Goal: Transaction & Acquisition: Register for event/course

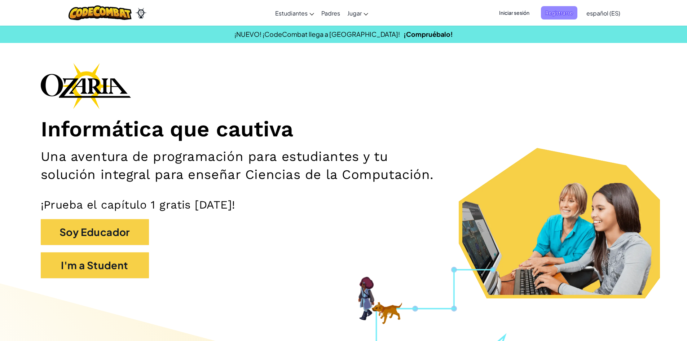
click at [569, 11] on span "Registrarse" at bounding box center [559, 12] width 36 height 13
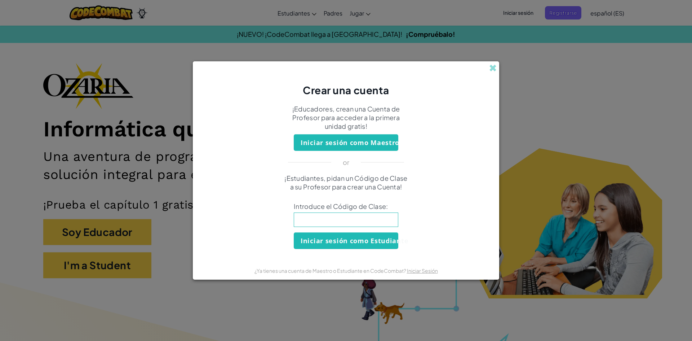
click at [361, 214] on input at bounding box center [346, 219] width 105 height 14
type input "PlaceBeanSoft"
click at [367, 243] on button "Iniciar sesión como Estudiante" at bounding box center [346, 240] width 105 height 17
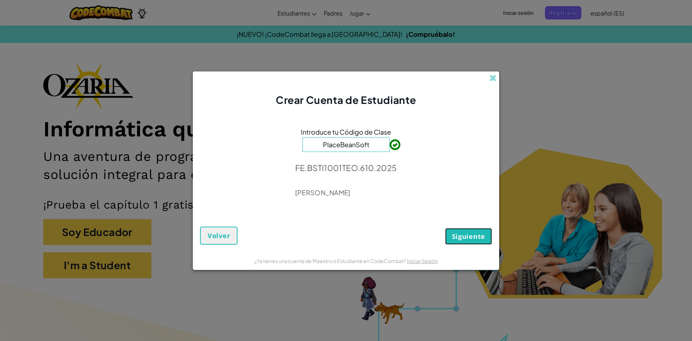
click at [480, 238] on span "Siguiente" at bounding box center [468, 236] width 33 height 9
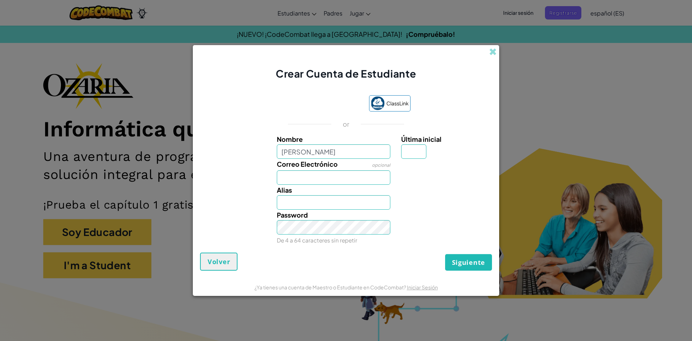
type input "[PERSON_NAME]"
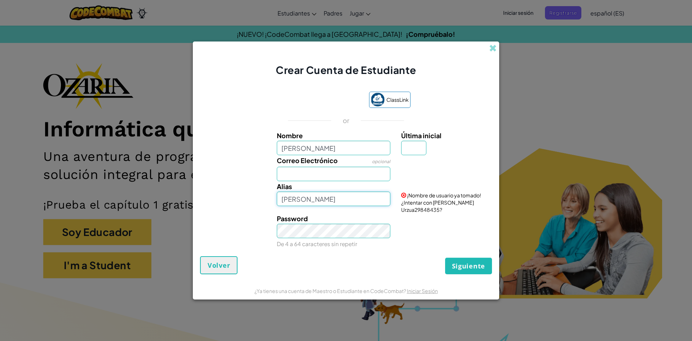
drag, startPoint x: 361, startPoint y: 196, endPoint x: 317, endPoint y: 202, distance: 44.7
click at [317, 202] on input "[PERSON_NAME]" at bounding box center [334, 199] width 114 height 14
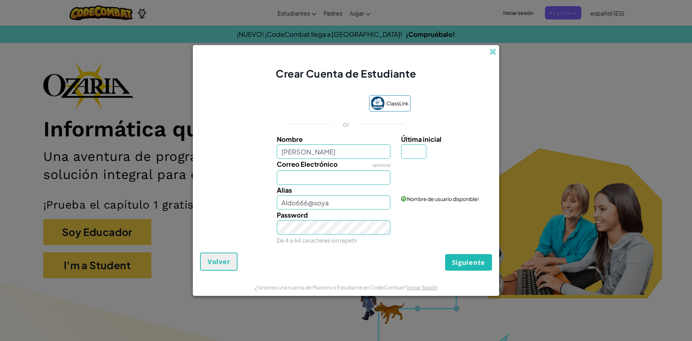
drag, startPoint x: 435, startPoint y: 206, endPoint x: 440, endPoint y: 208, distance: 5.8
click at [343, 206] on input "Aldo666@soya" at bounding box center [334, 202] width 114 height 14
type input "Aldo666@soyalcon"
click at [350, 182] on input "Correo Electrónico" at bounding box center [334, 177] width 114 height 14
type input "[EMAIL_ADDRESS][DOMAIN_NAME]"
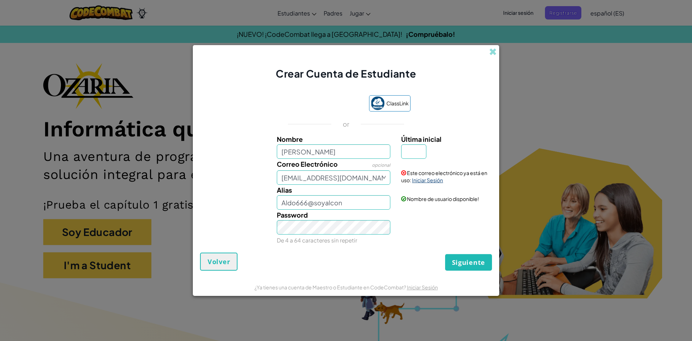
click at [443, 180] on link "Iniciar Sesión" at bounding box center [427, 180] width 31 height 6
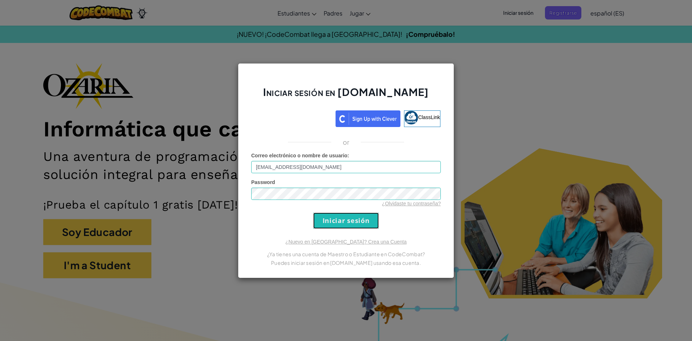
click at [344, 218] on input "Iniciar sesión" at bounding box center [346, 220] width 66 height 16
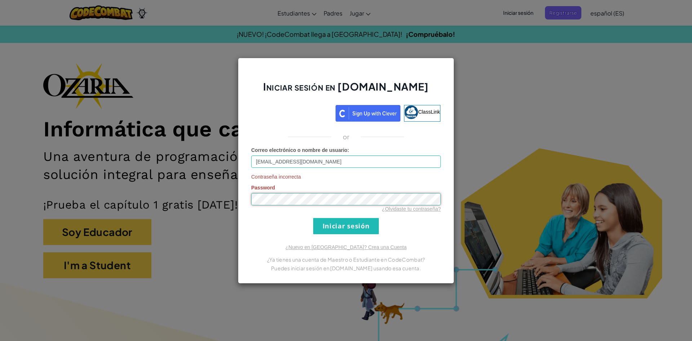
click at [213, 184] on div "Iniciar sesión en [DOMAIN_NAME] ClassLink or Correo electrónico o nombre de usu…" at bounding box center [346, 170] width 692 height 341
click at [360, 224] on input "Iniciar sesión" at bounding box center [346, 226] width 66 height 16
